Goal: Task Accomplishment & Management: Use online tool/utility

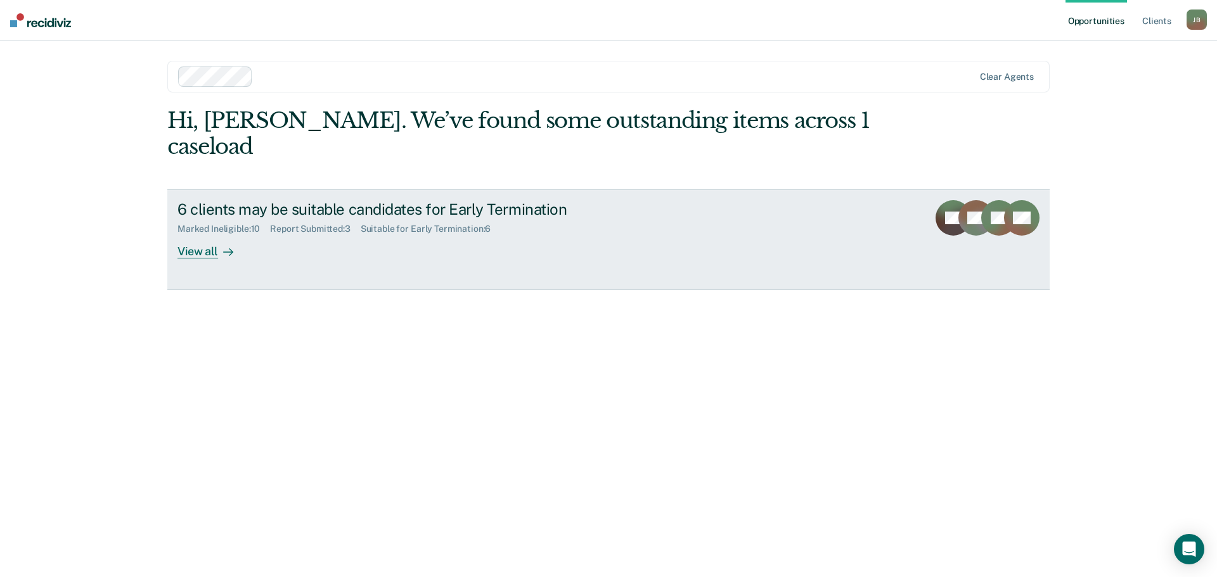
click at [205, 241] on div "View all" at bounding box center [212, 247] width 71 height 25
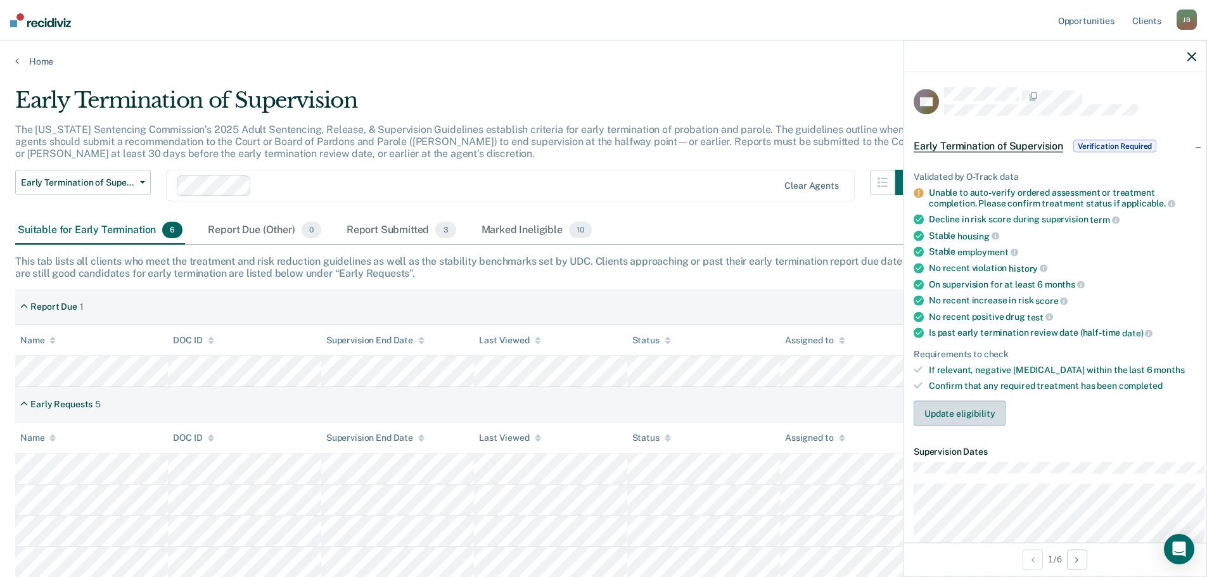
click at [967, 427] on button "Update eligibility" at bounding box center [960, 413] width 92 height 25
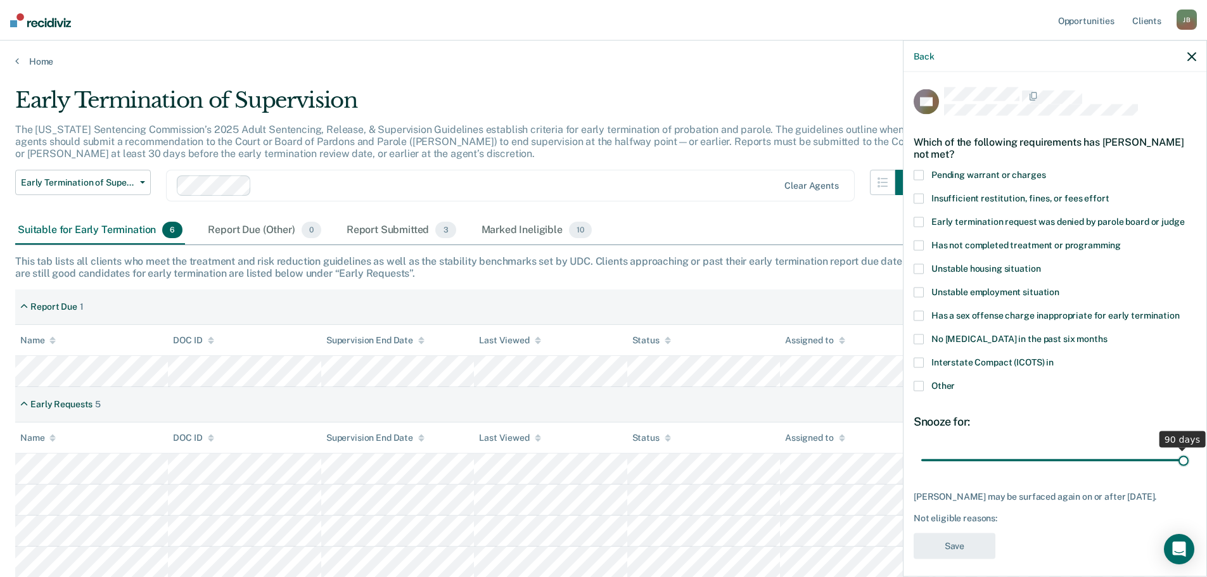
drag, startPoint x: 996, startPoint y: 479, endPoint x: 1196, endPoint y: 480, distance: 200.3
type input "90"
click at [1189, 472] on input "range" at bounding box center [1055, 460] width 267 height 22
click at [914, 181] on span at bounding box center [919, 176] width 10 height 10
click at [1046, 171] on input "Pending warrant or charges" at bounding box center [1046, 171] width 0 height 0
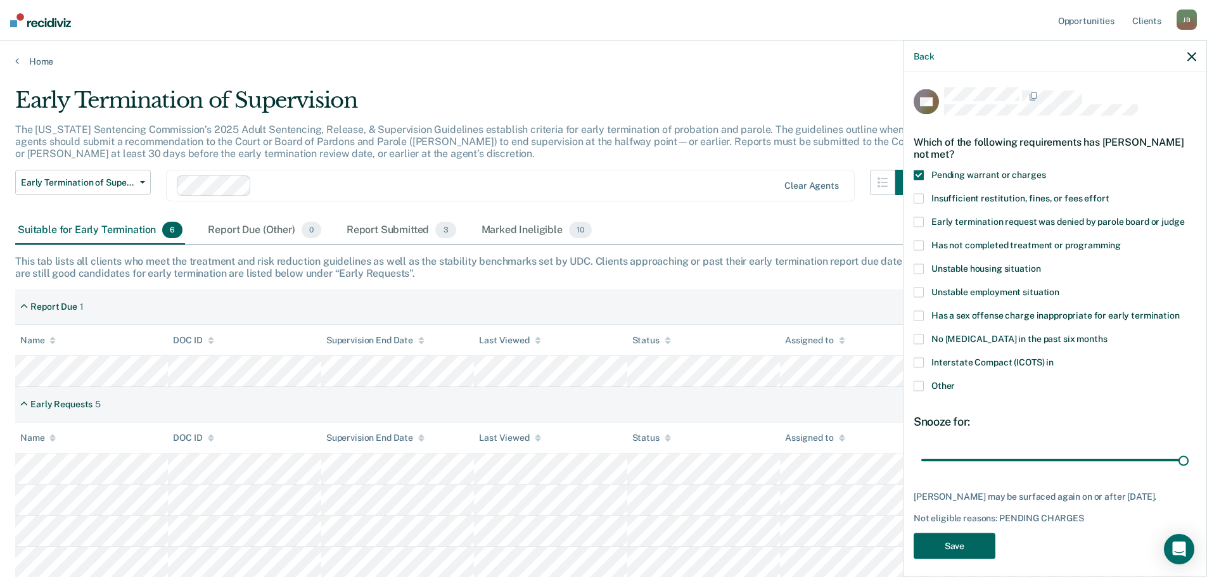
click at [962, 560] on button "Save" at bounding box center [955, 547] width 82 height 26
